Goal: Task Accomplishment & Management: Use online tool/utility

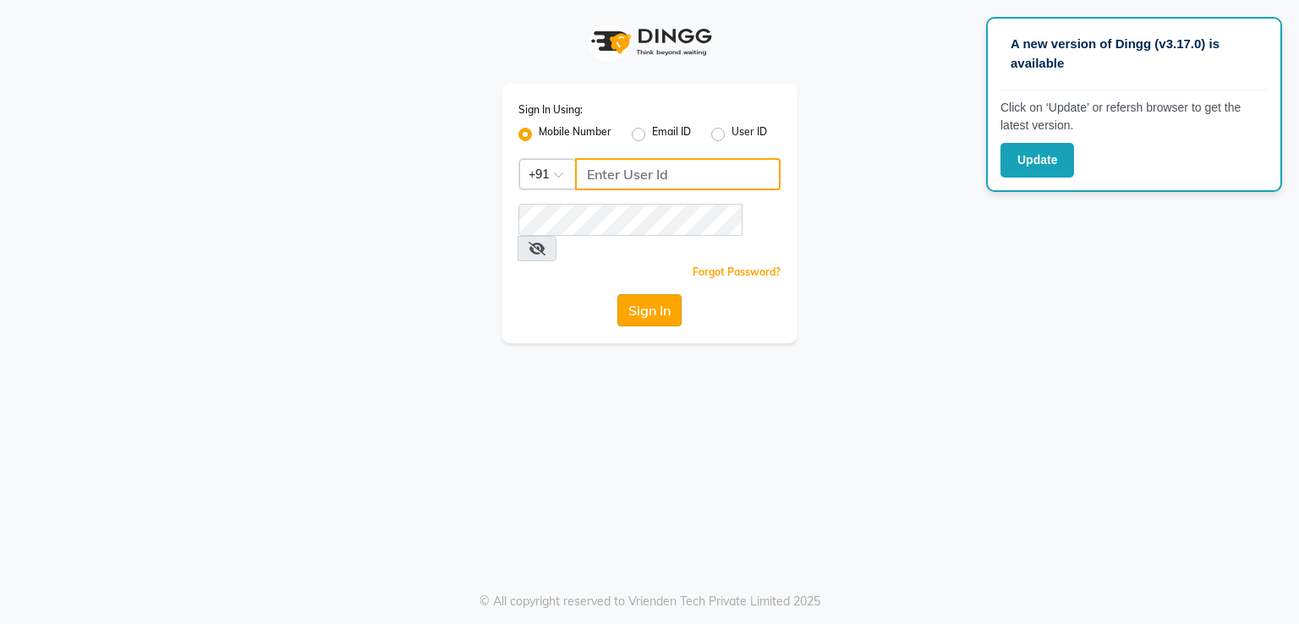
type input "9599286485"
click at [640, 300] on button "Sign In" at bounding box center [649, 310] width 64 height 32
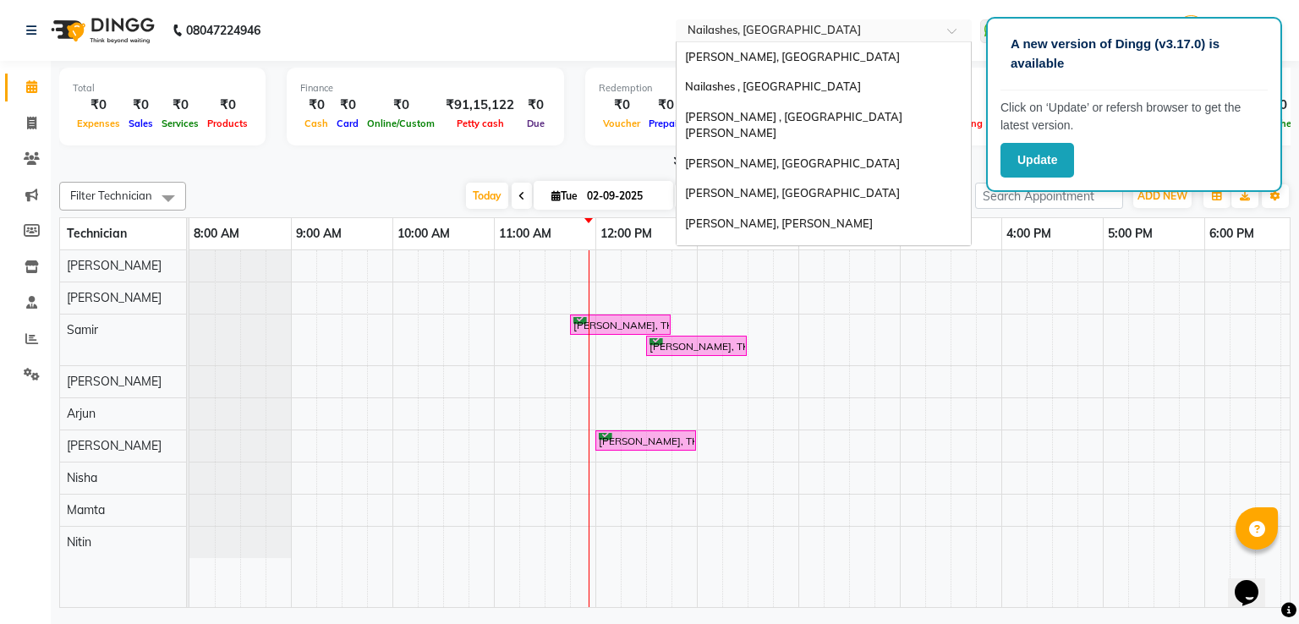
click at [768, 29] on input "text" at bounding box center [806, 32] width 245 height 17
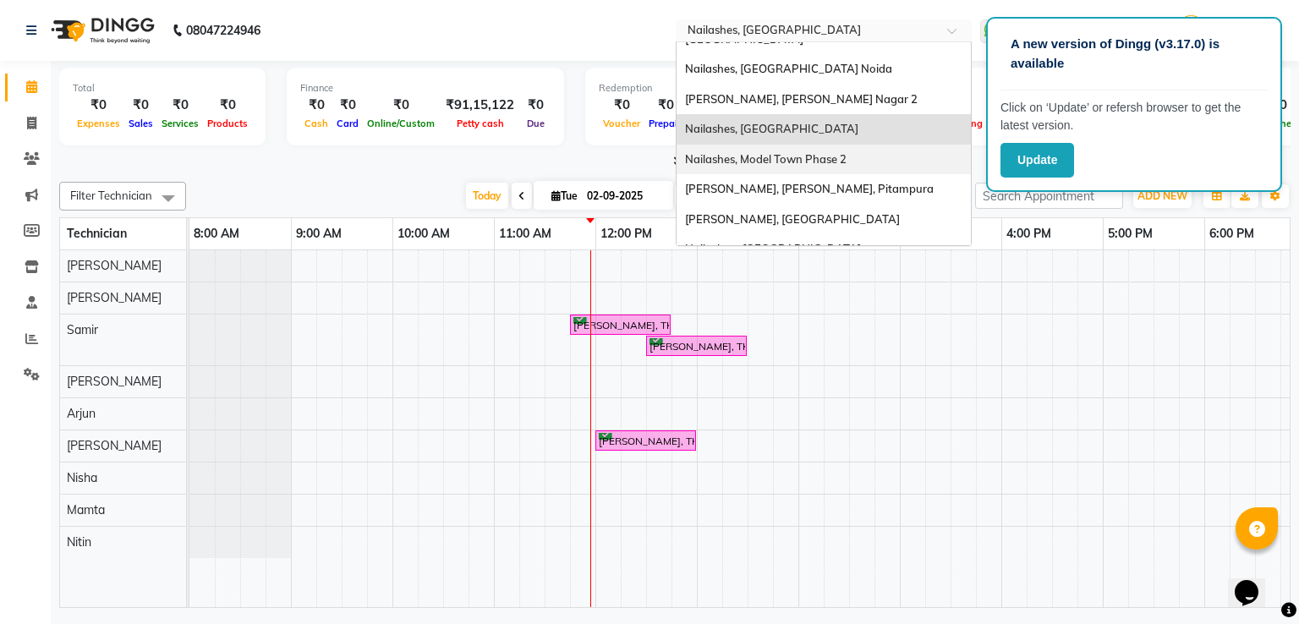
click at [844, 152] on span "Nailashes, Model Town Phase 2" at bounding box center [765, 159] width 161 height 14
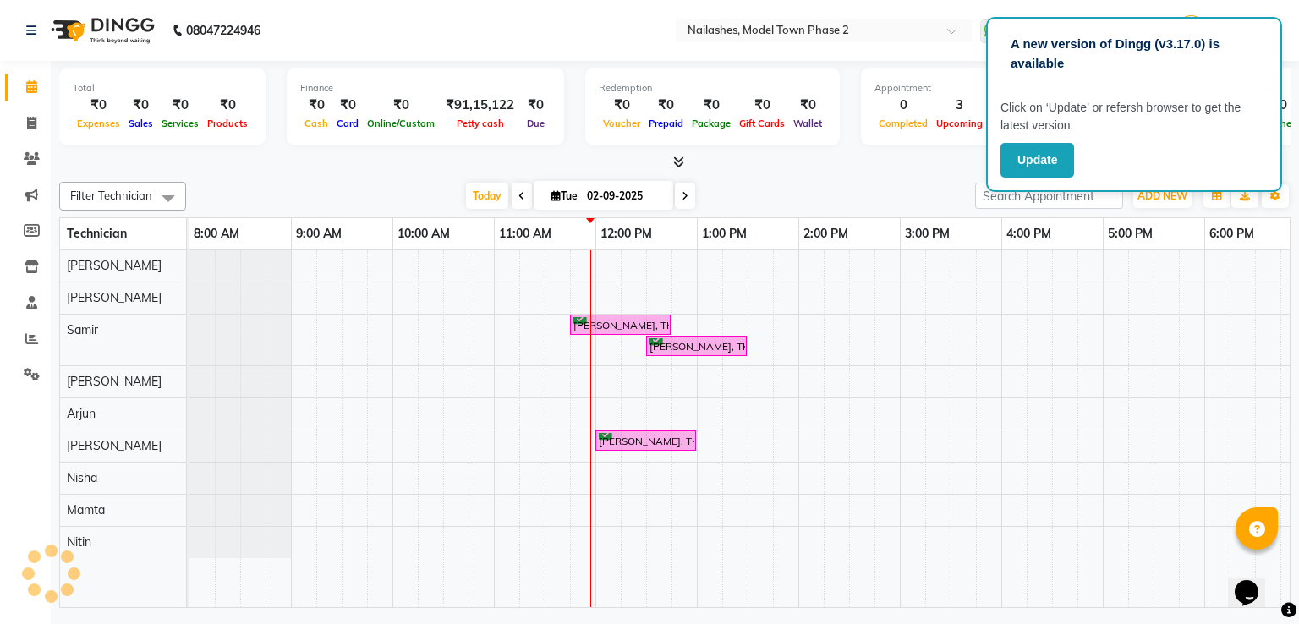
click at [844, 107] on div "Total ₹0 Expenses ₹0 Sales ₹0 Services ₹0 Products Finance ₹0 Cash ₹0 Card ₹0 O…" at bounding box center [674, 109] width 1231 height 83
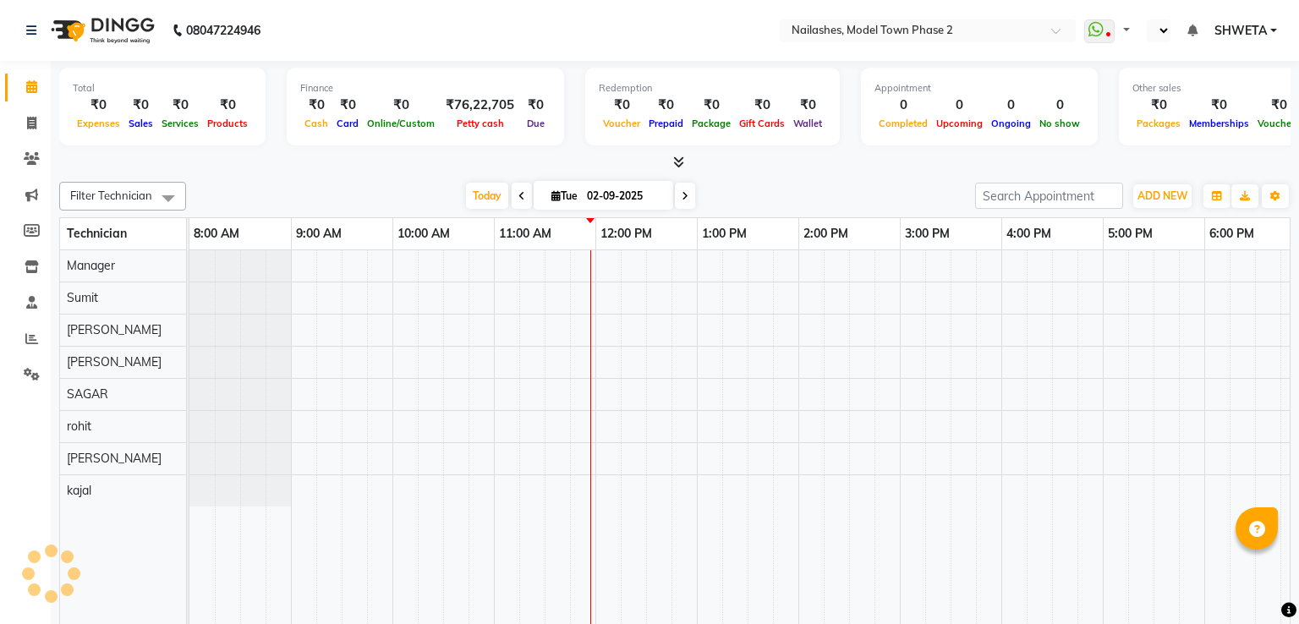
select select "en"
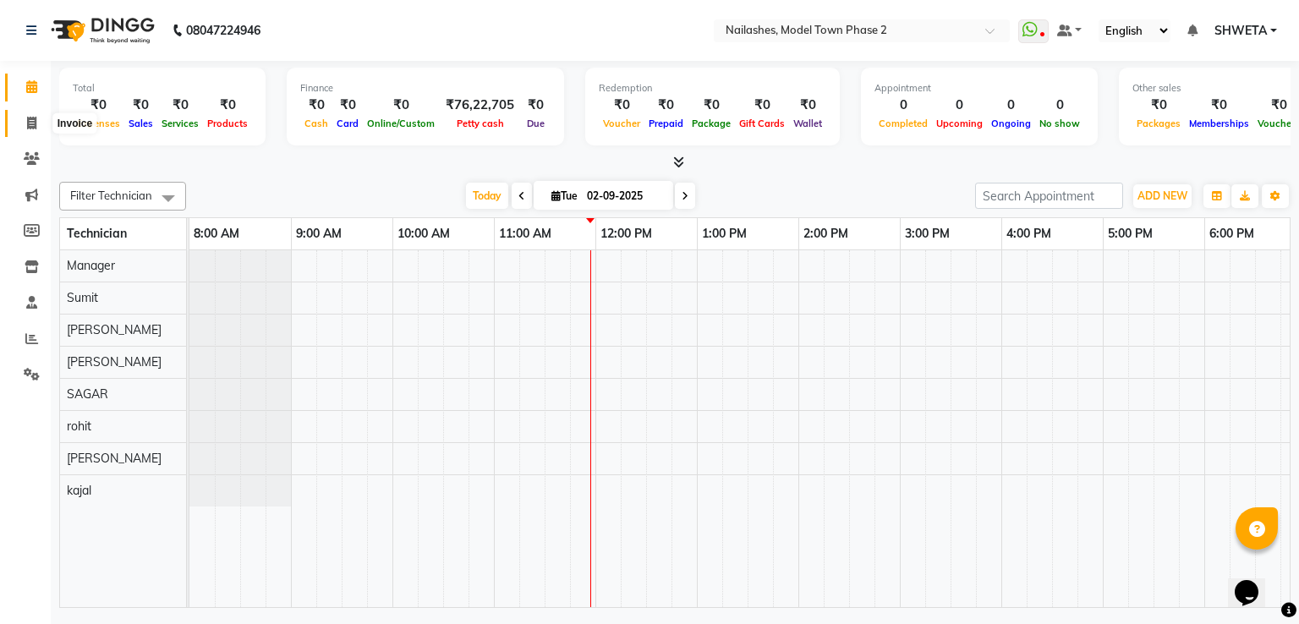
click at [31, 123] on icon at bounding box center [31, 123] width 9 height 13
select select "service"
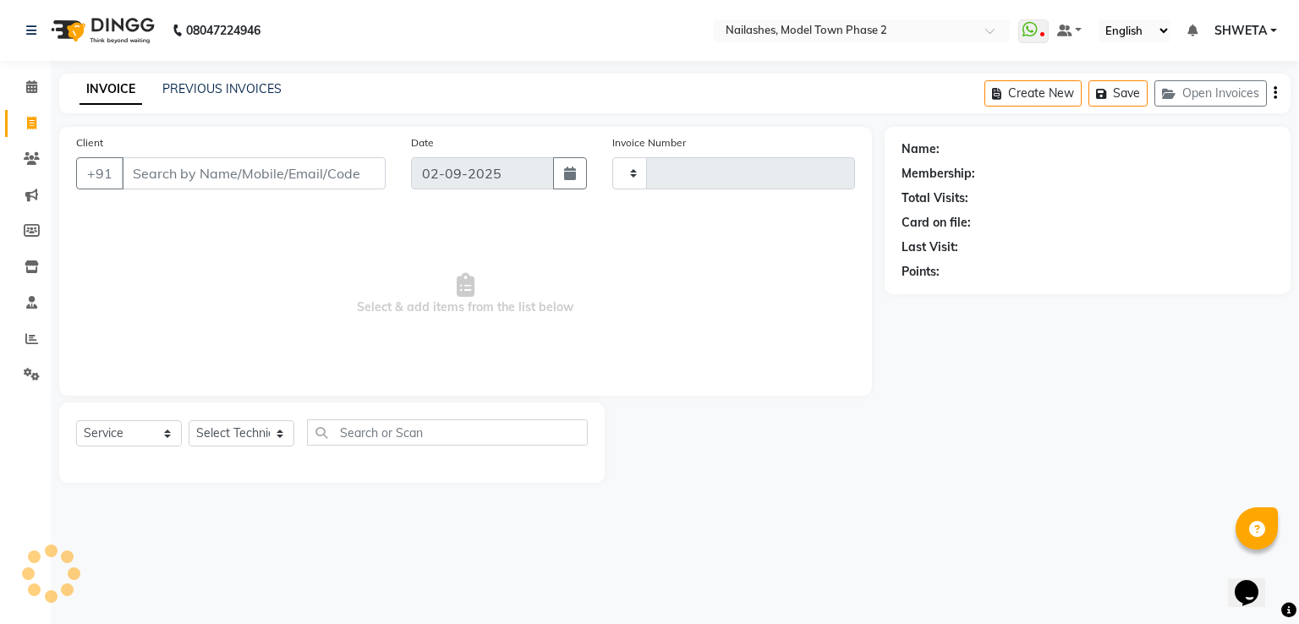
type input "1294"
select select "3840"
